Goal: Transaction & Acquisition: Purchase product/service

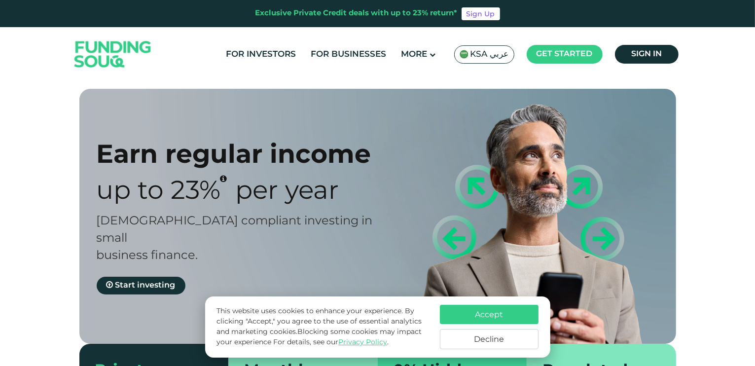
click at [511, 312] on button "Accept" at bounding box center [489, 314] width 99 height 19
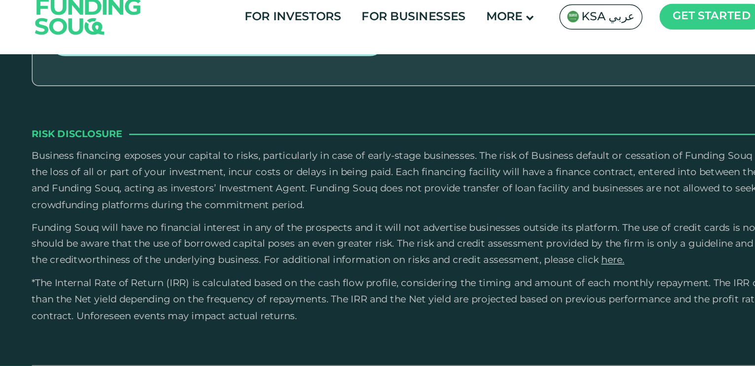
scroll to position [1971, 0]
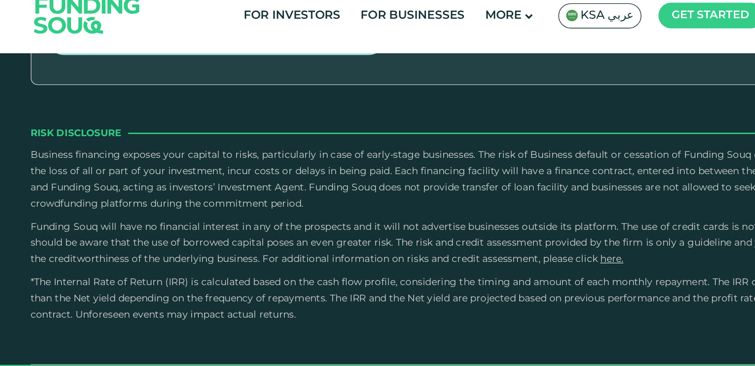
type tc-range-slider "1000000"
drag, startPoint x: 120, startPoint y: 146, endPoint x: 269, endPoint y: 149, distance: 149.4
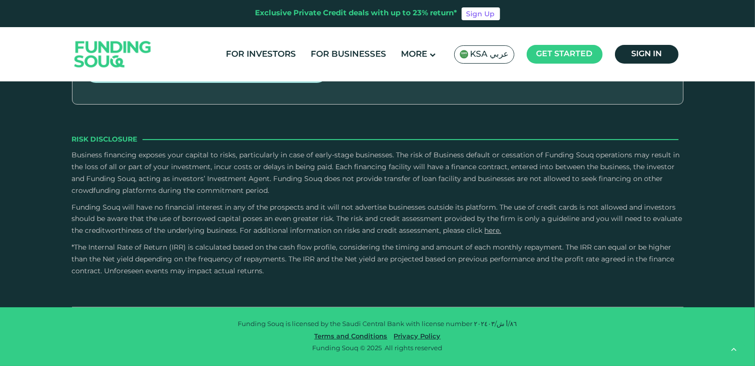
scroll to position [1948, 0]
drag, startPoint x: 397, startPoint y: 172, endPoint x: 468, endPoint y: 161, distance: 71.2
type tc-range-slider "2"
drag, startPoint x: 442, startPoint y: 167, endPoint x: 326, endPoint y: 170, distance: 116.4
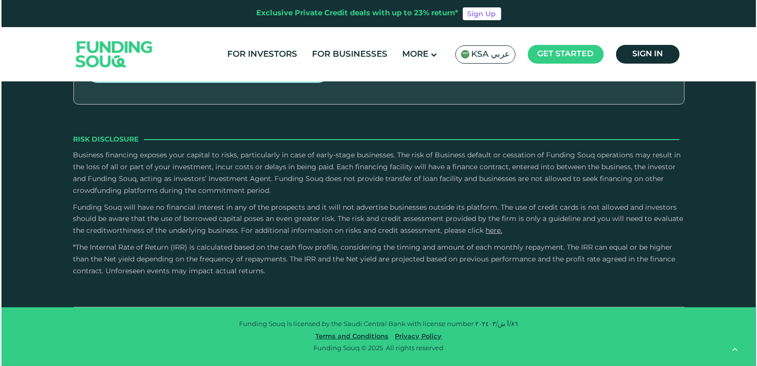
scroll to position [1791, 0]
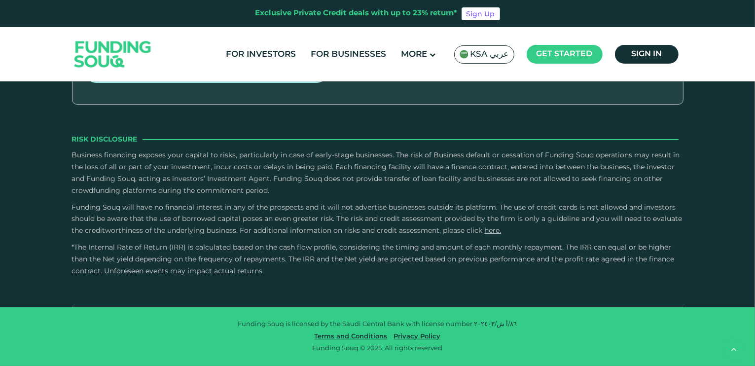
type tc-range-slider "150000"
drag, startPoint x: 119, startPoint y: 180, endPoint x: 126, endPoint y: 181, distance: 7.4
type tc-range-slider "1"
drag, startPoint x: 400, startPoint y: 177, endPoint x: 290, endPoint y: 186, distance: 109.8
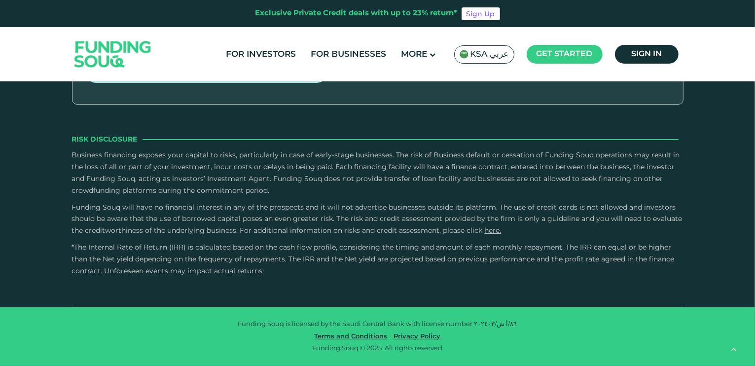
drag, startPoint x: 128, startPoint y: 183, endPoint x: 112, endPoint y: 189, distance: 16.8
drag, startPoint x: 112, startPoint y: 180, endPoint x: 123, endPoint y: 182, distance: 10.5
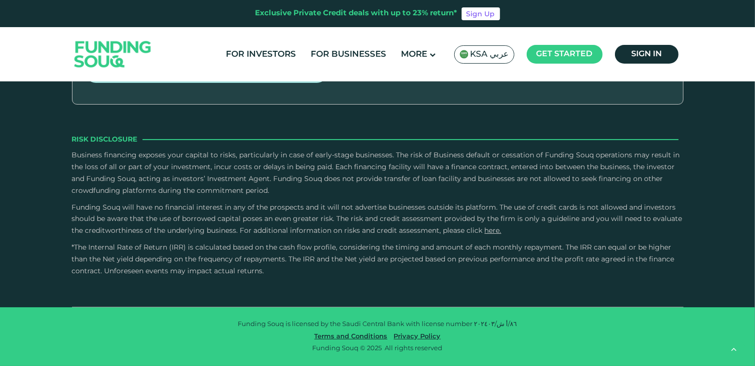
type tc-range-slider "200000"
drag, startPoint x: 118, startPoint y: 180, endPoint x: 133, endPoint y: 186, distance: 15.9
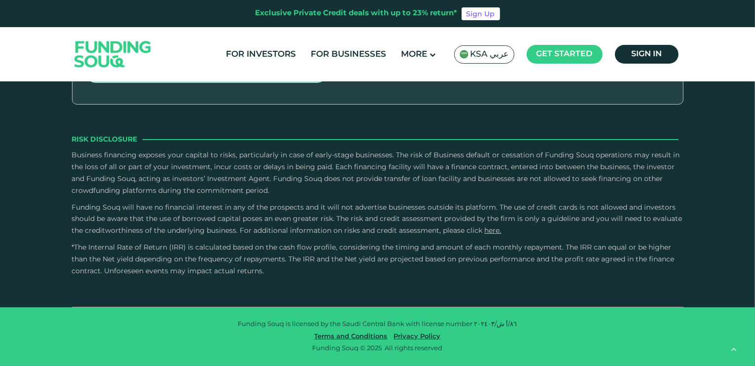
drag, startPoint x: 289, startPoint y: 178, endPoint x: 314, endPoint y: 184, distance: 25.8
drag, startPoint x: 325, startPoint y: 183, endPoint x: 355, endPoint y: 184, distance: 29.6
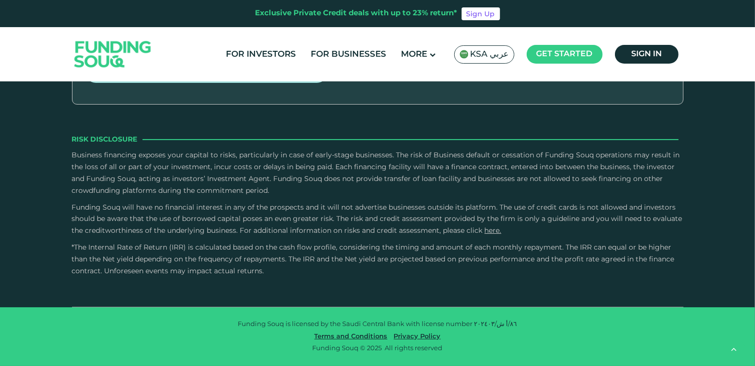
drag, startPoint x: 362, startPoint y: 181, endPoint x: 391, endPoint y: 182, distance: 28.6
type tc-range-slider "5"
drag, startPoint x: 400, startPoint y: 183, endPoint x: 430, endPoint y: 189, distance: 30.6
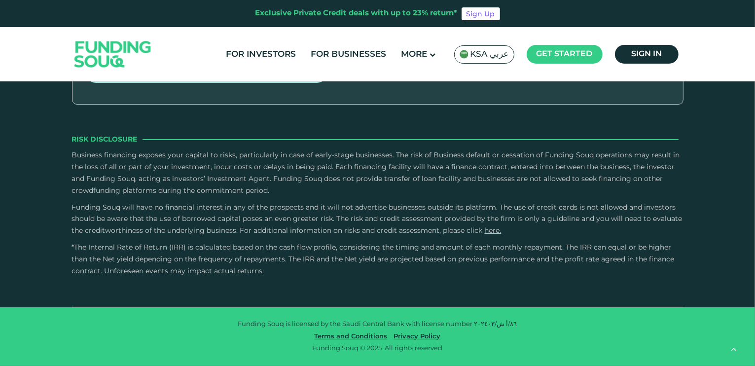
click at [486, 56] on span "KSA عربي" at bounding box center [489, 54] width 38 height 11
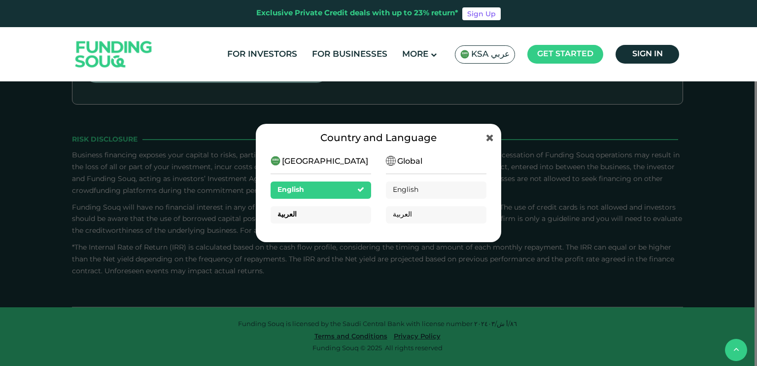
click at [341, 208] on div "العربية" at bounding box center [321, 214] width 101 height 17
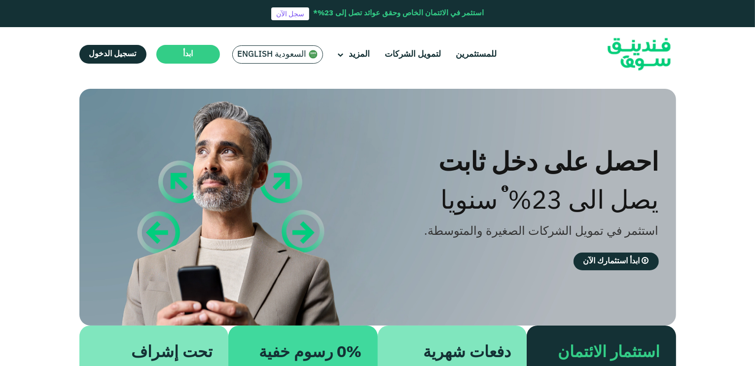
click at [696, 169] on div "احصل على دخل ثابت يصل الى 23% سنويا استثمر في تمويل الشركات الصغيرة والمتوسطة. …" at bounding box center [377, 272] width 755 height 367
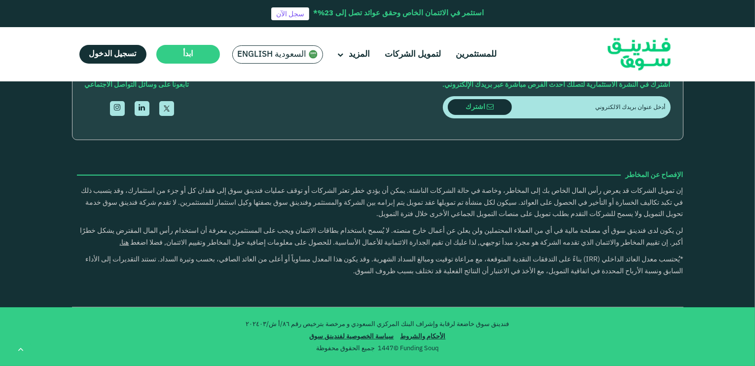
scroll to position [2605, 0]
click at [0, 0] on input "التاريخ الإئتماني والمخاطر" at bounding box center [0, 0] width 0 height 0
